Goal: Task Accomplishment & Management: Use online tool/utility

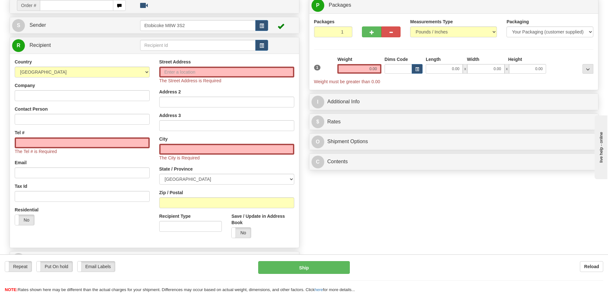
scroll to position [16, 0]
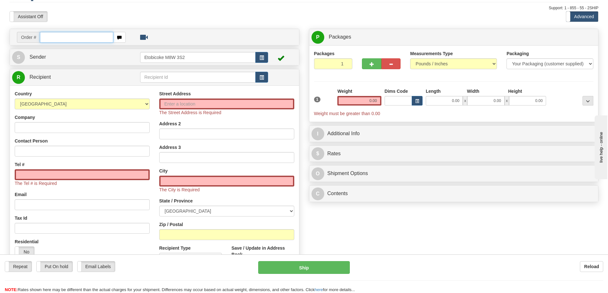
click at [51, 36] on input "text" at bounding box center [76, 37] width 73 height 11
type input "ca-420529"
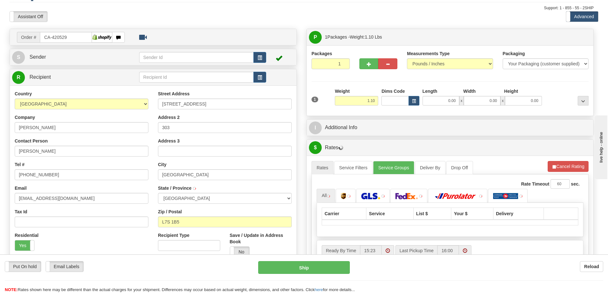
type input "[GEOGRAPHIC_DATA]"
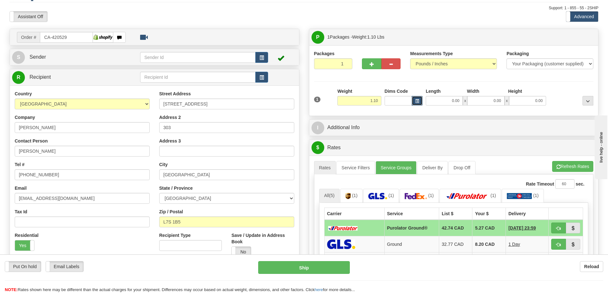
click at [417, 100] on span "button" at bounding box center [417, 102] width 4 height 4
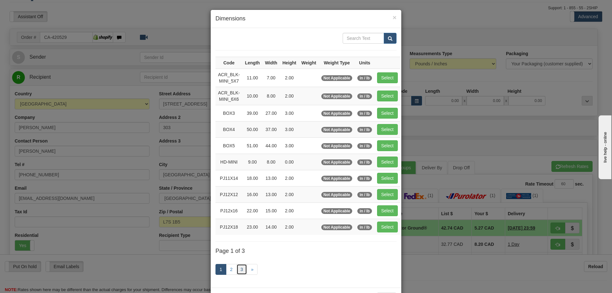
click at [240, 269] on link "3" at bounding box center [242, 269] width 11 height 11
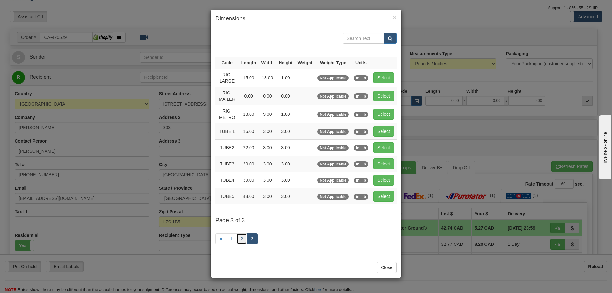
click at [243, 238] on link "2" at bounding box center [242, 238] width 11 height 11
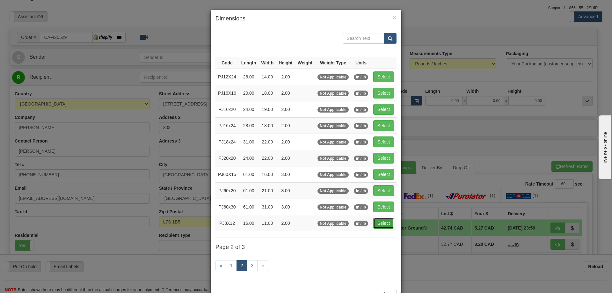
click at [387, 223] on button "Select" at bounding box center [383, 223] width 21 height 11
type input "PJ8X12"
type input "16.00"
type input "11.00"
type input "2.00"
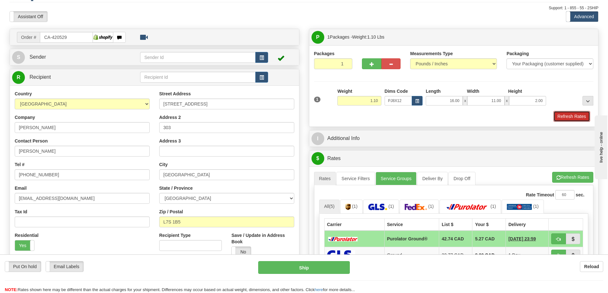
click at [579, 118] on button "Refresh Rates" at bounding box center [571, 116] width 37 height 11
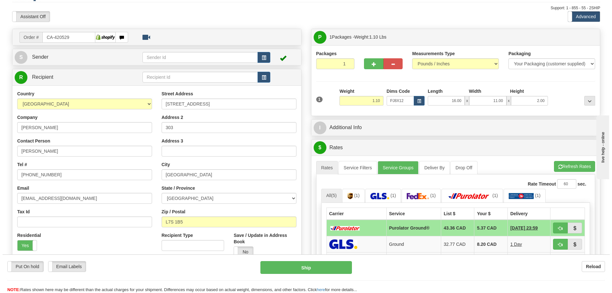
scroll to position [48, 0]
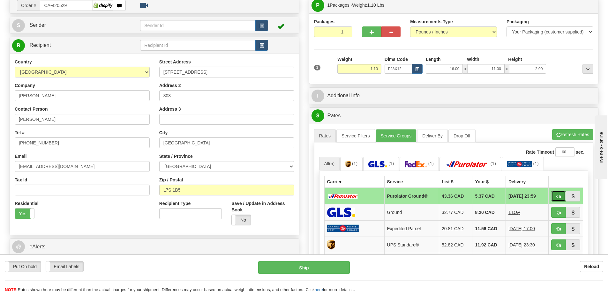
click at [556, 194] on button "button" at bounding box center [558, 196] width 15 height 11
type input "260"
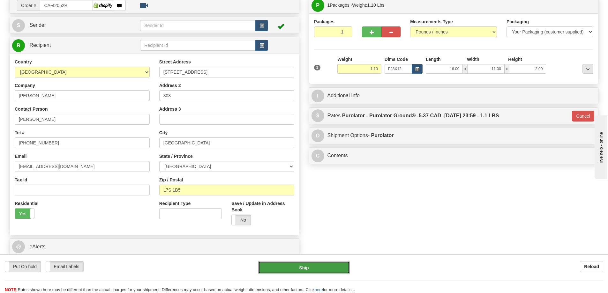
click at [302, 269] on button "Ship" at bounding box center [304, 267] width 92 height 13
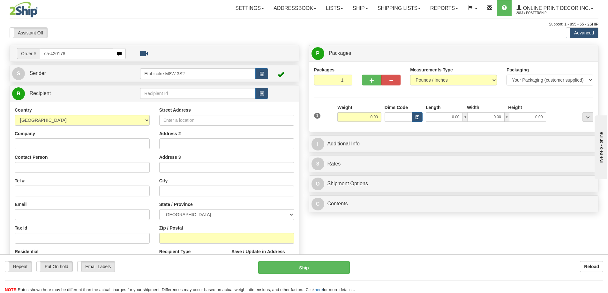
type input "ca-420178"
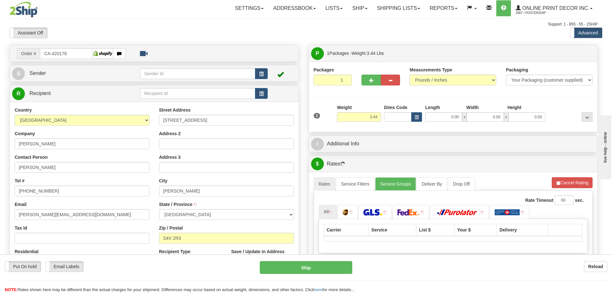
type input "[PERSON_NAME]"
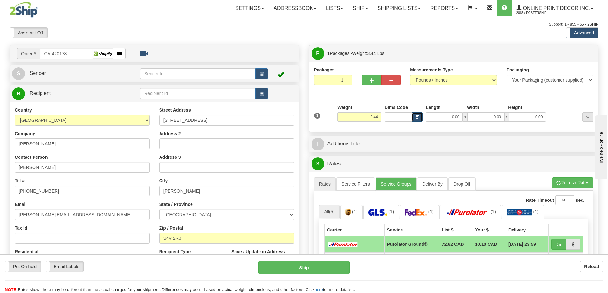
click at [413, 116] on button "button" at bounding box center [416, 117] width 11 height 10
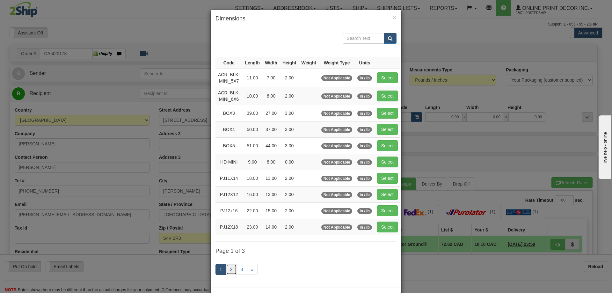
click at [227, 267] on link "2" at bounding box center [231, 269] width 11 height 11
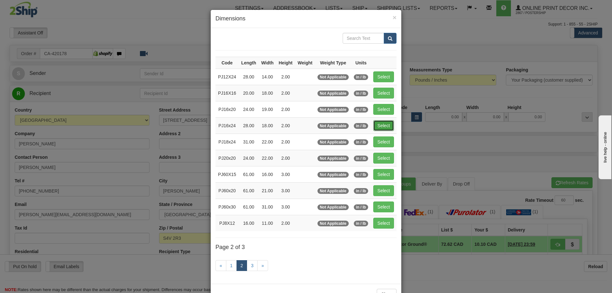
click at [383, 125] on button "Select" at bounding box center [383, 125] width 21 height 11
type input "PJ16x24"
type input "28.00"
type input "18.00"
type input "2.00"
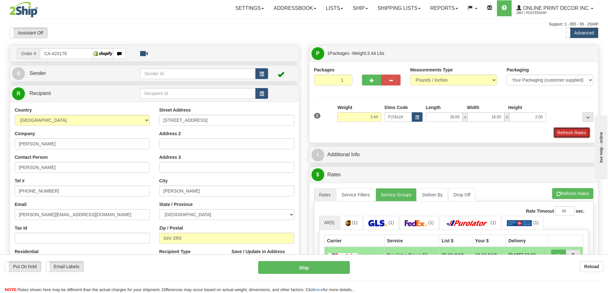
click at [568, 132] on button "Refresh Rates" at bounding box center [571, 132] width 37 height 11
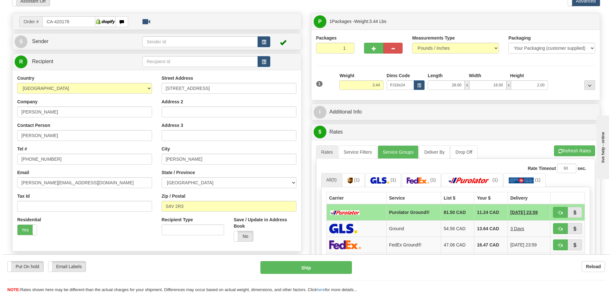
scroll to position [64, 0]
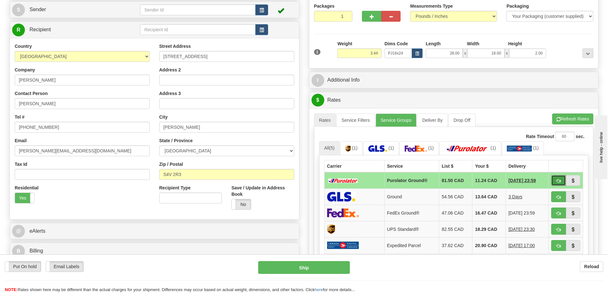
click at [557, 180] on span "button" at bounding box center [558, 181] width 4 height 4
type input "260"
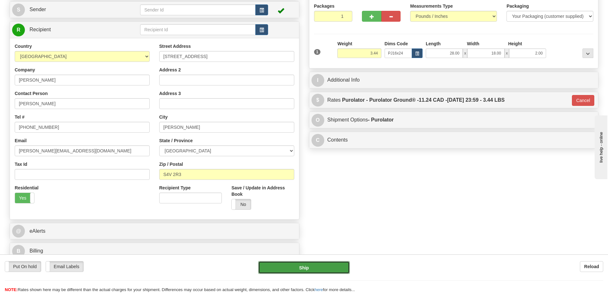
click at [330, 266] on button "Ship" at bounding box center [304, 267] width 92 height 13
